Goal: Information Seeking & Learning: Find specific fact

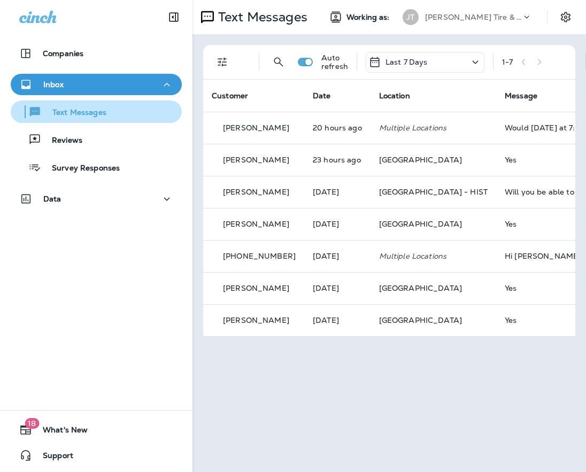
click at [57, 114] on p "Text Messages" at bounding box center [74, 113] width 65 height 10
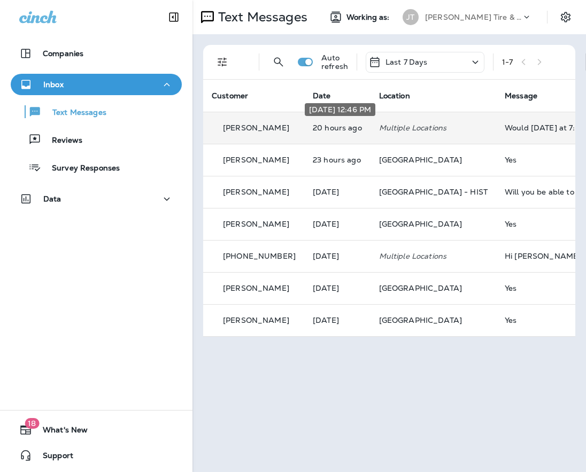
click at [313, 131] on p "20 hours ago" at bounding box center [337, 128] width 49 height 9
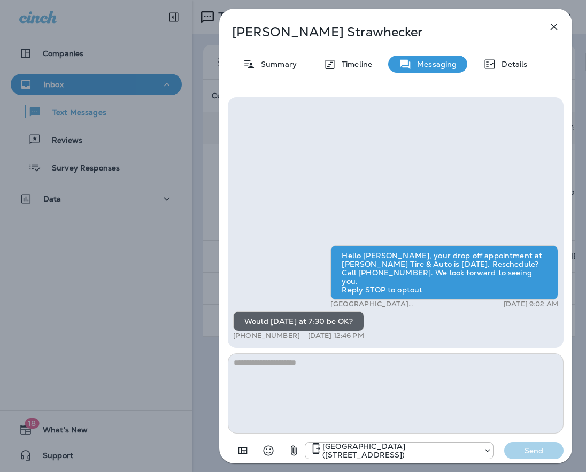
click at [560, 26] on icon "button" at bounding box center [554, 26] width 13 height 13
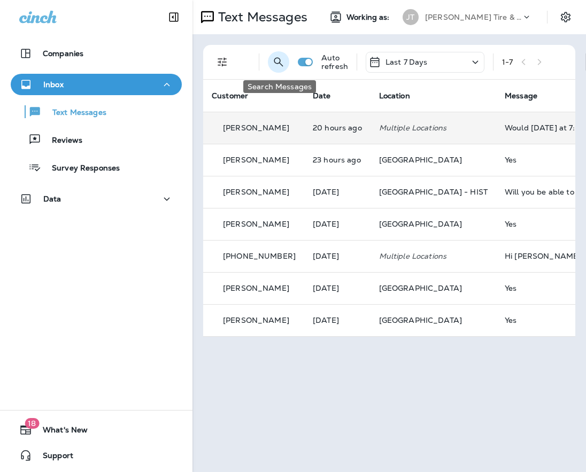
click at [274, 63] on icon "Search Messages" at bounding box center [278, 62] width 13 height 13
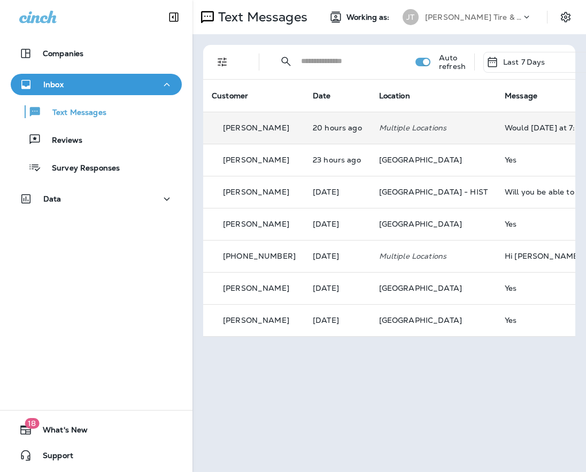
click at [320, 62] on input "text" at bounding box center [348, 61] width 95 height 28
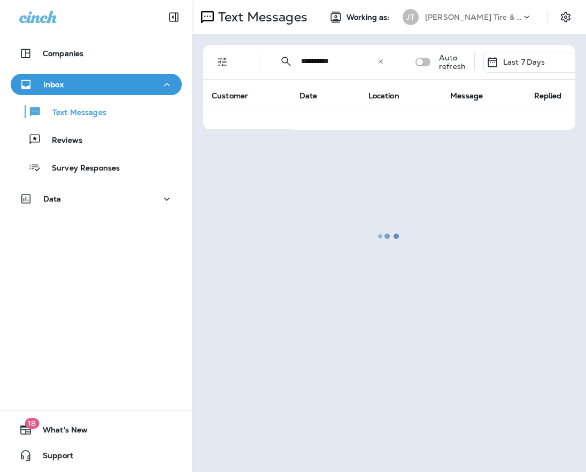
type input "**********"
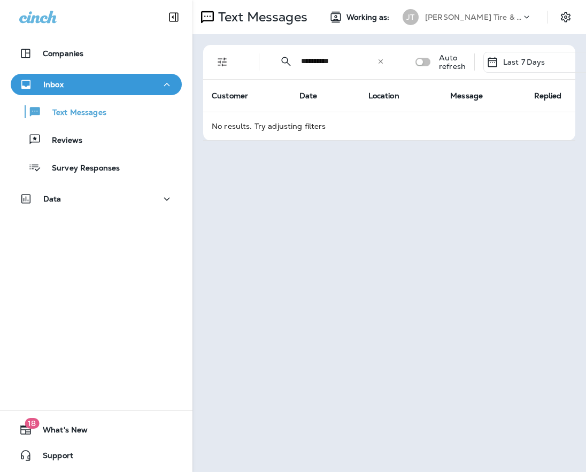
click at [378, 64] on icon at bounding box center [380, 61] width 7 height 7
